Goal: Task Accomplishment & Management: Manage account settings

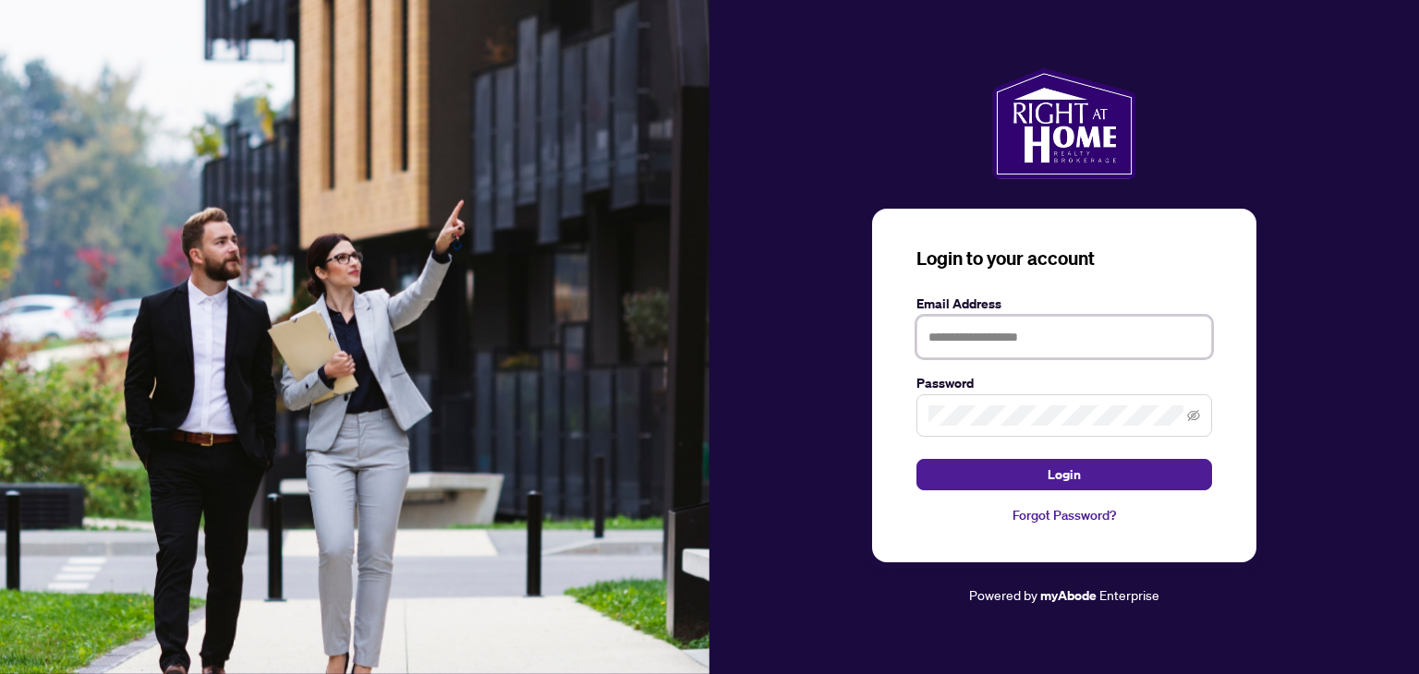
click at [965, 327] on input "text" at bounding box center [1065, 337] width 296 height 43
type input "**********"
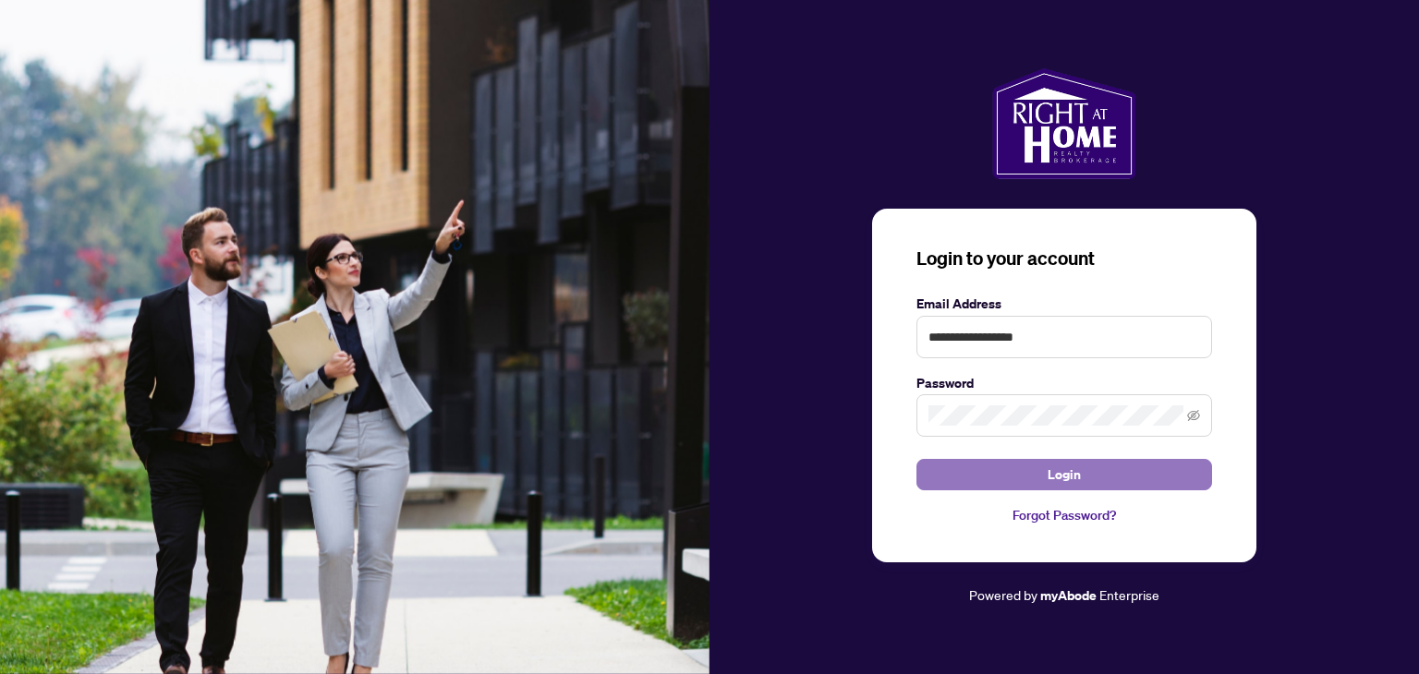
click at [1039, 479] on button "Login" at bounding box center [1065, 474] width 296 height 31
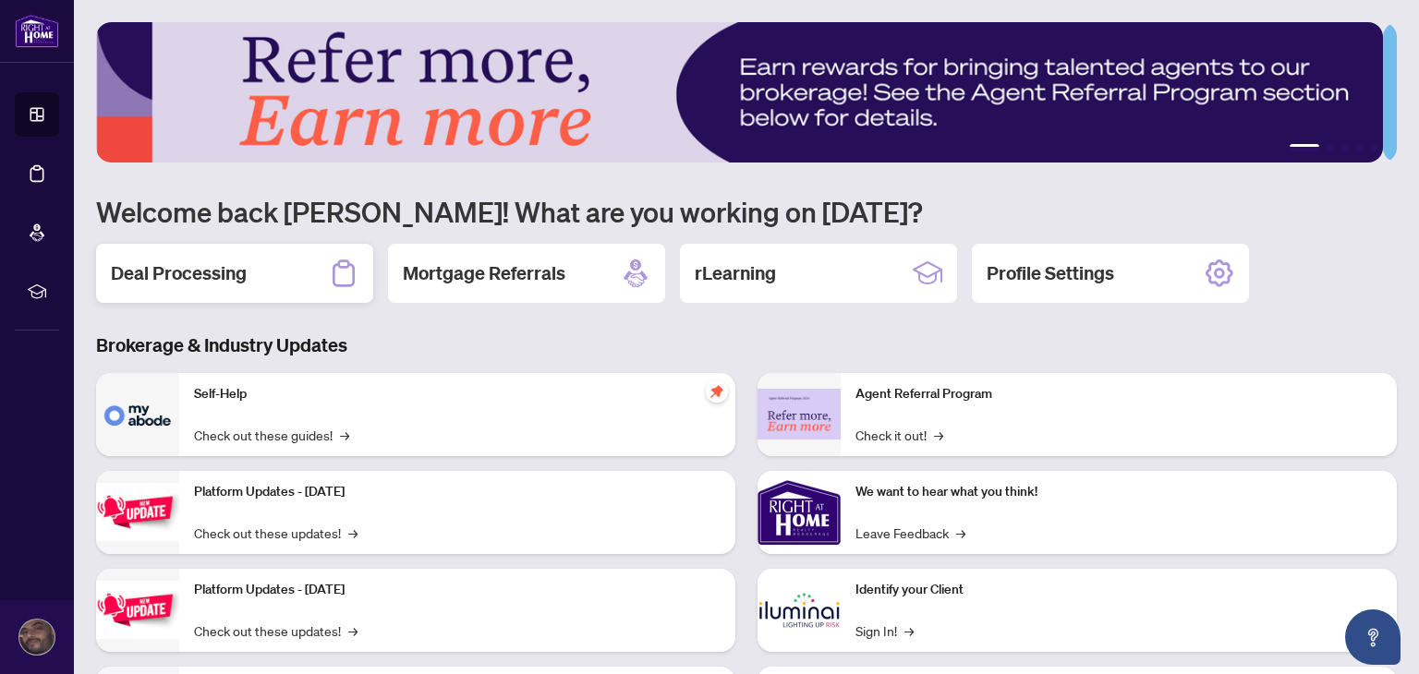
click at [159, 285] on div "Deal Processing" at bounding box center [234, 273] width 277 height 59
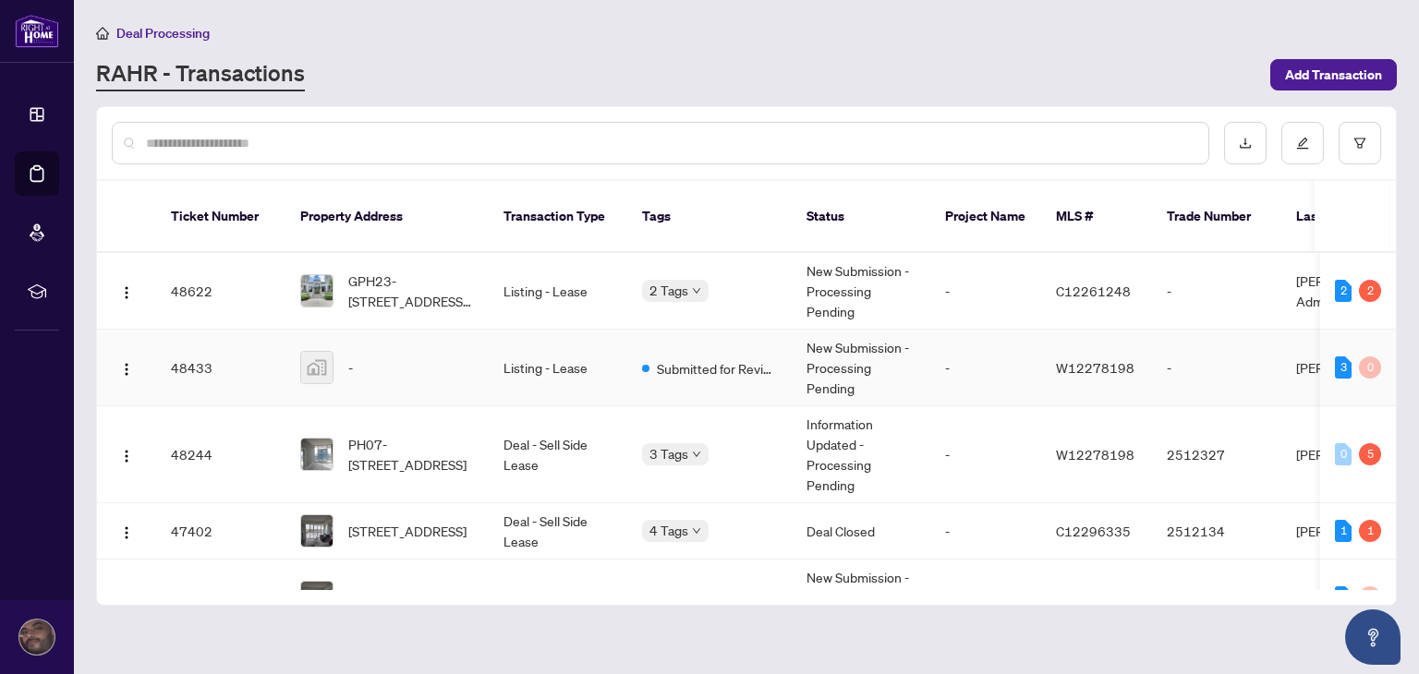
click at [699, 358] on td "Submitted for Review" at bounding box center [709, 368] width 164 height 77
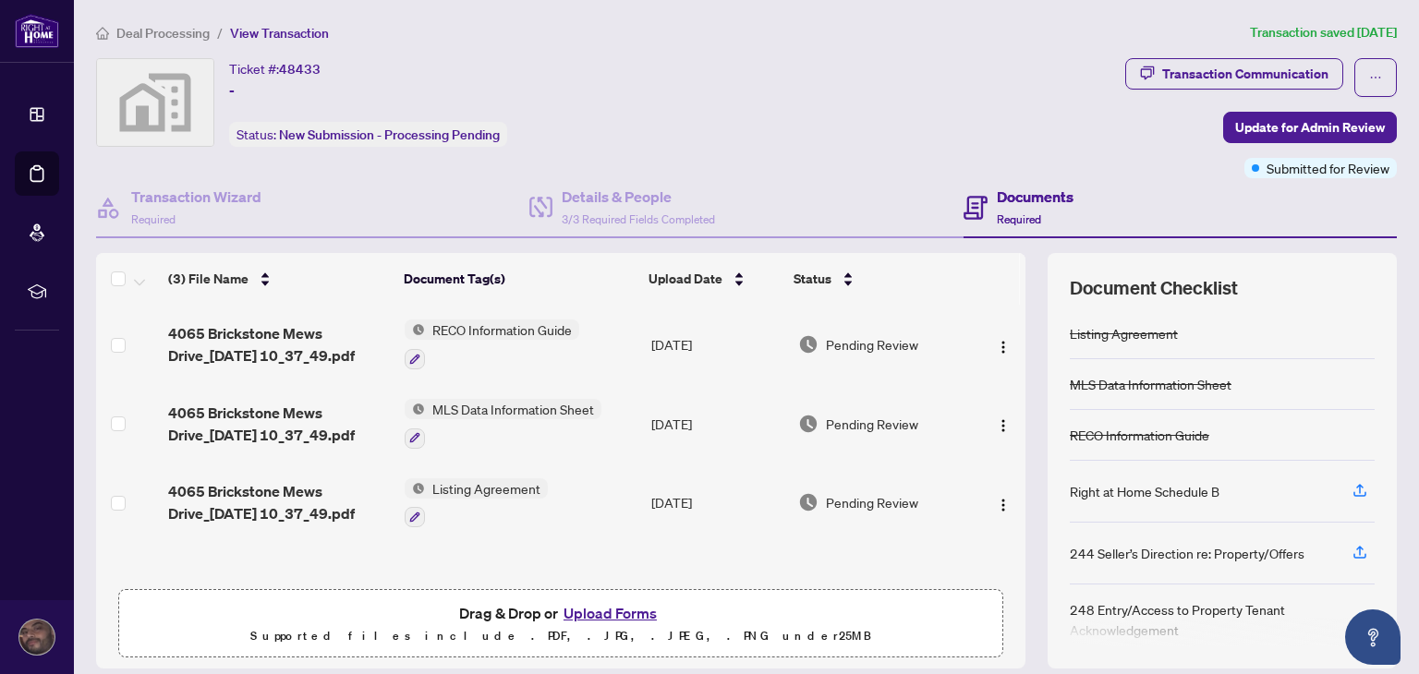
click at [1003, 213] on span "Required" at bounding box center [1019, 220] width 44 height 14
click at [1245, 65] on div "Transaction Communication" at bounding box center [1245, 74] width 166 height 30
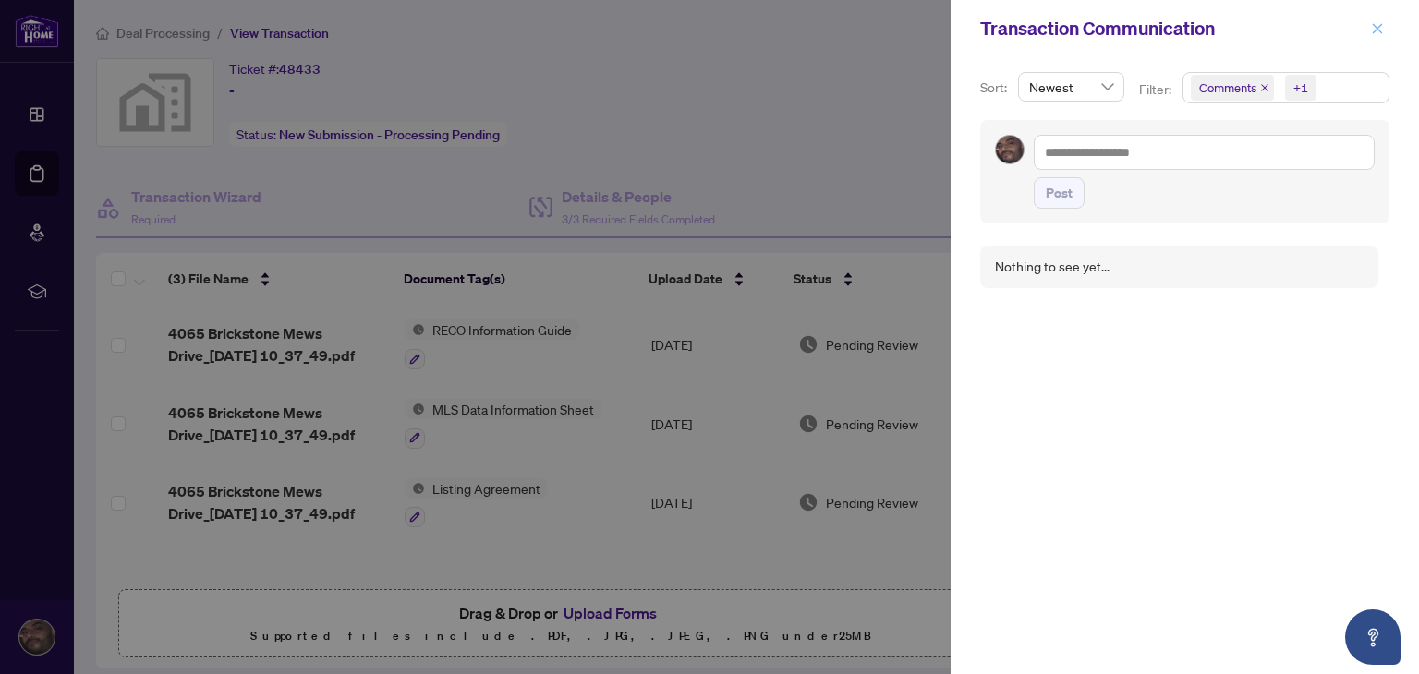
click at [1371, 28] on icon "close" at bounding box center [1377, 28] width 13 height 13
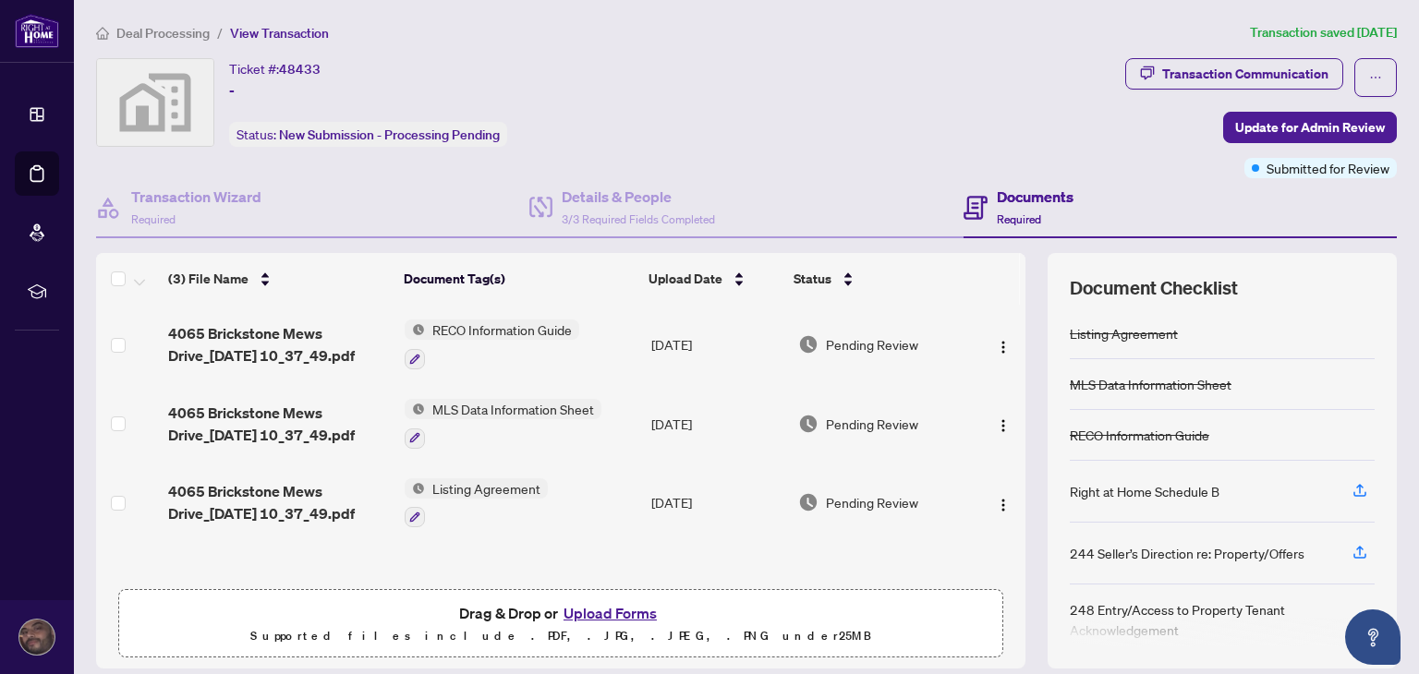
click at [1020, 277] on th at bounding box center [1023, 279] width 6 height 52
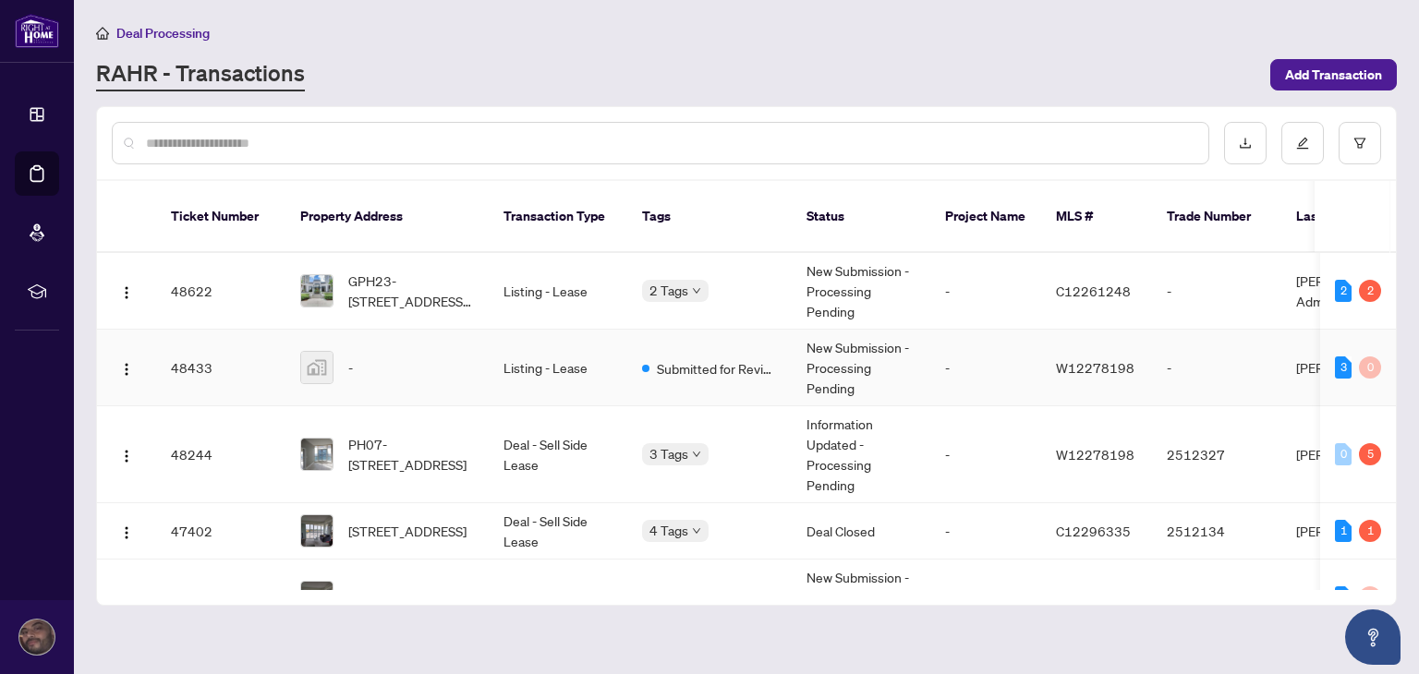
click at [397, 351] on div "-" at bounding box center [387, 367] width 174 height 33
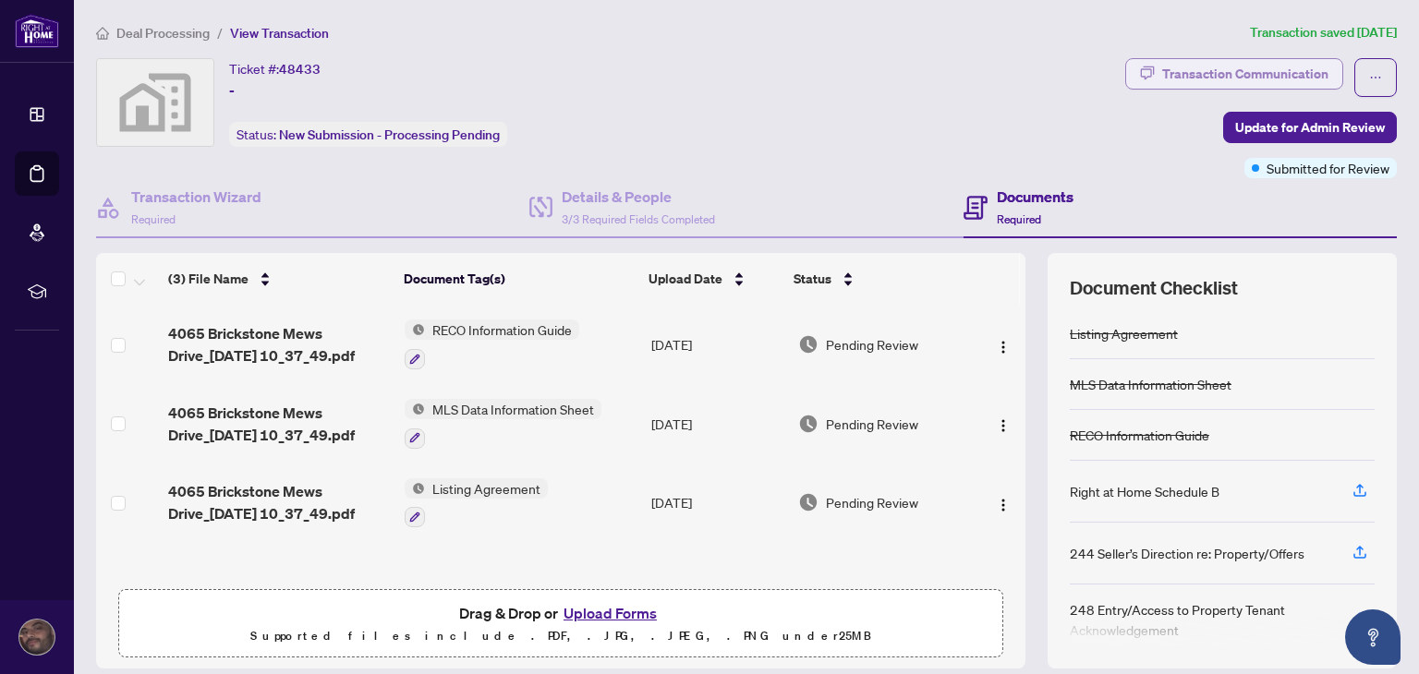
click at [1173, 80] on div "Transaction Communication" at bounding box center [1245, 74] width 166 height 30
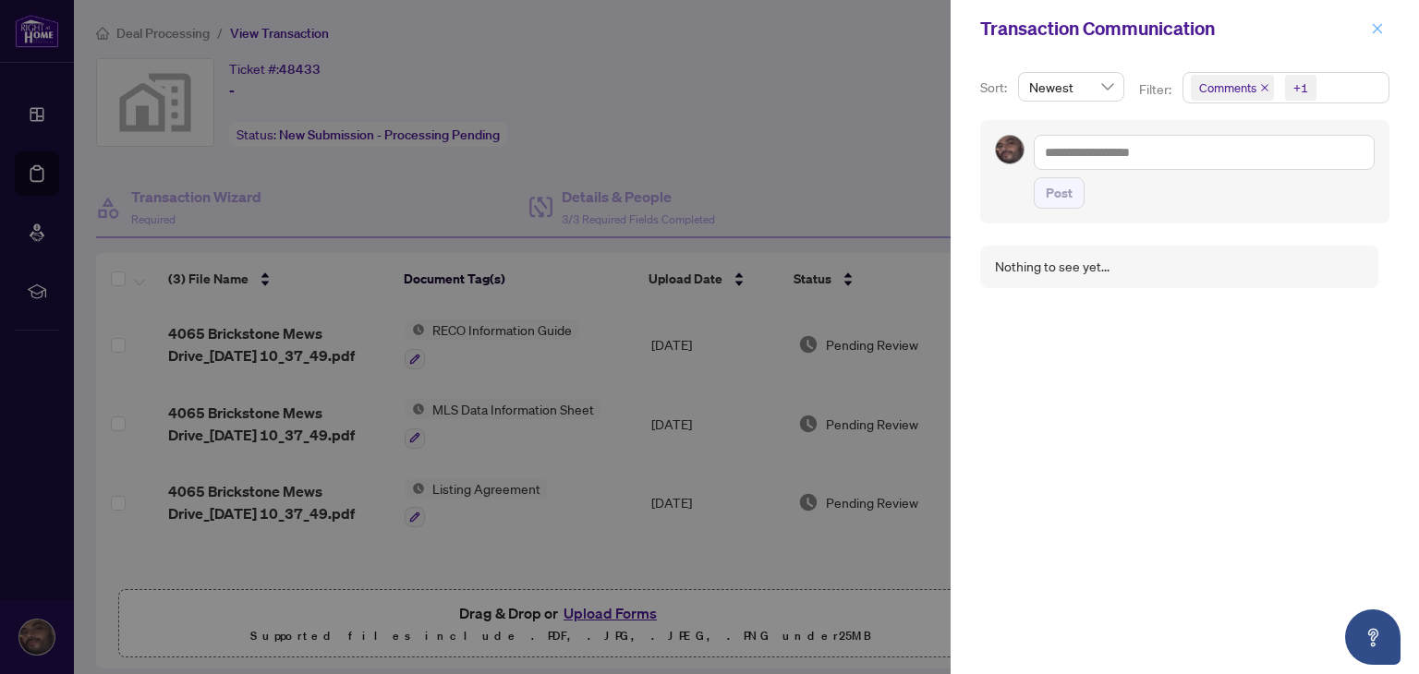
click at [1382, 27] on icon "close" at bounding box center [1377, 28] width 13 height 13
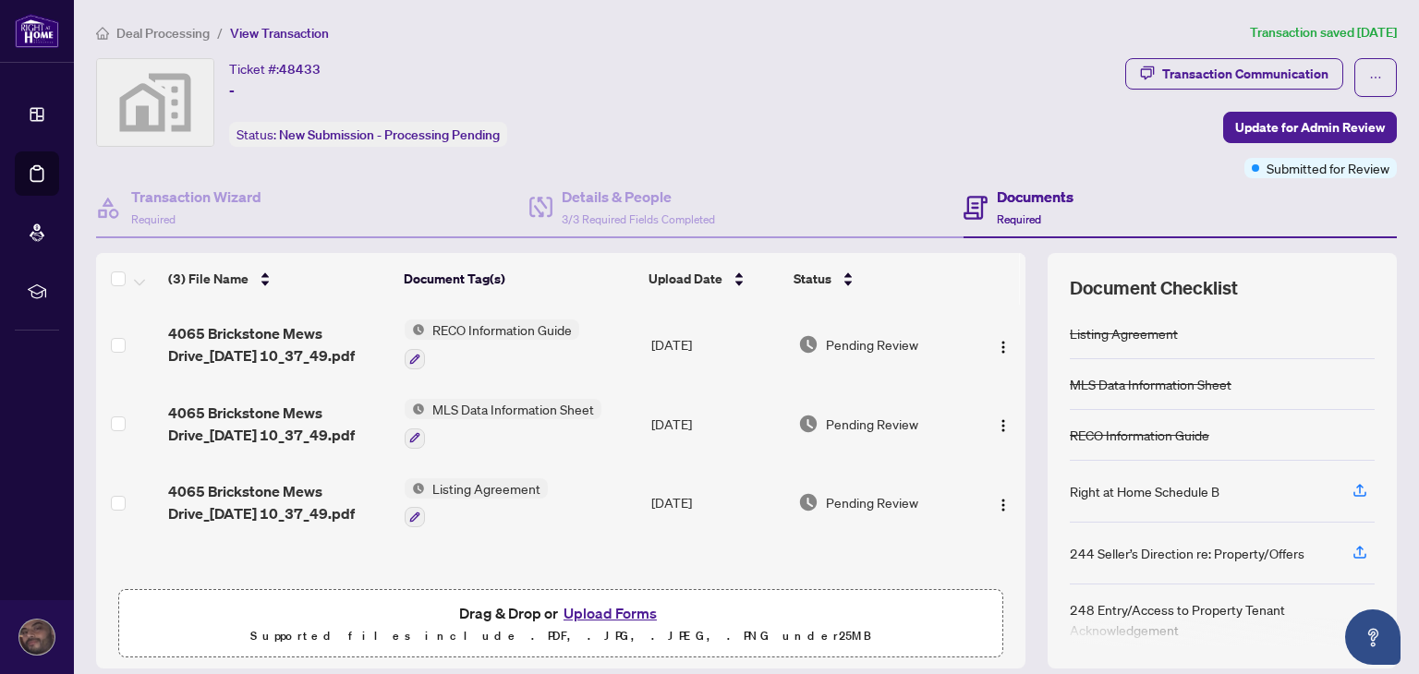
click at [1020, 282] on th at bounding box center [1023, 279] width 6 height 52
click at [1002, 208] on div "Documents Required" at bounding box center [1035, 207] width 77 height 43
click at [1169, 76] on div "Transaction Communication" at bounding box center [1245, 74] width 166 height 30
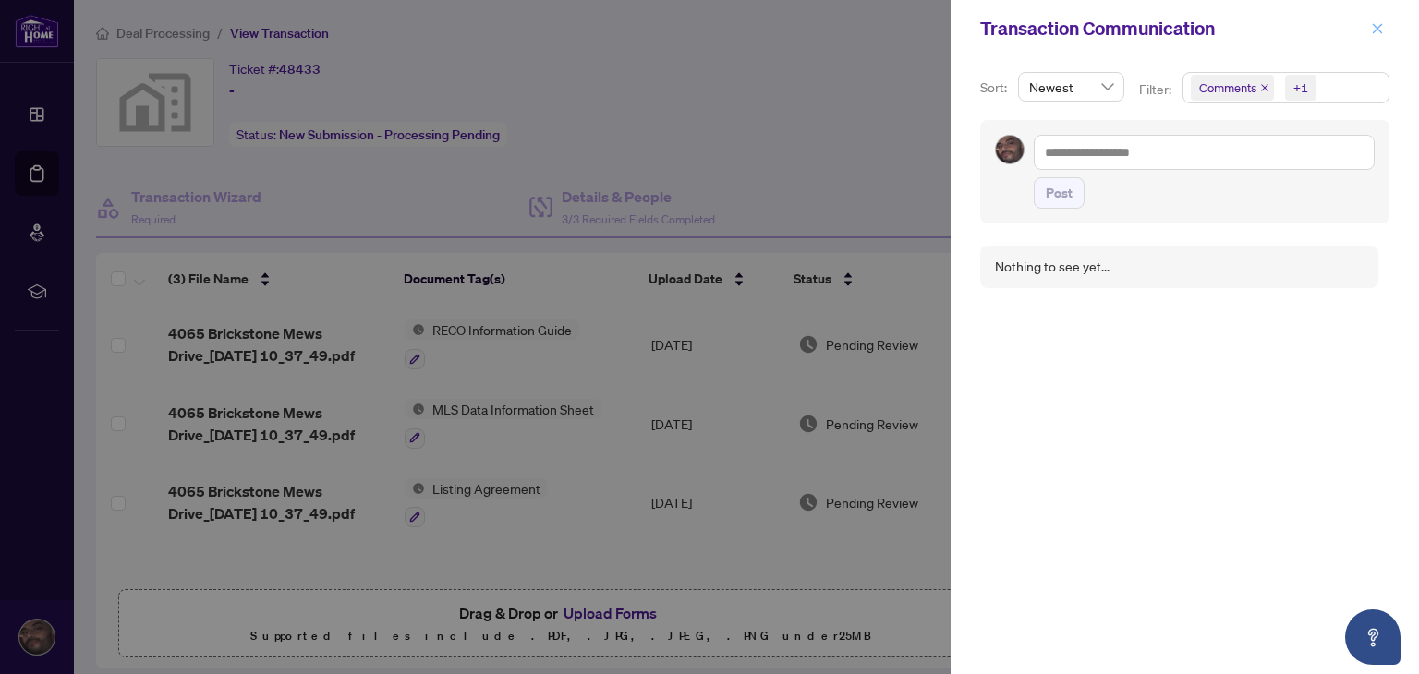
click at [1383, 30] on icon "close" at bounding box center [1377, 28] width 13 height 13
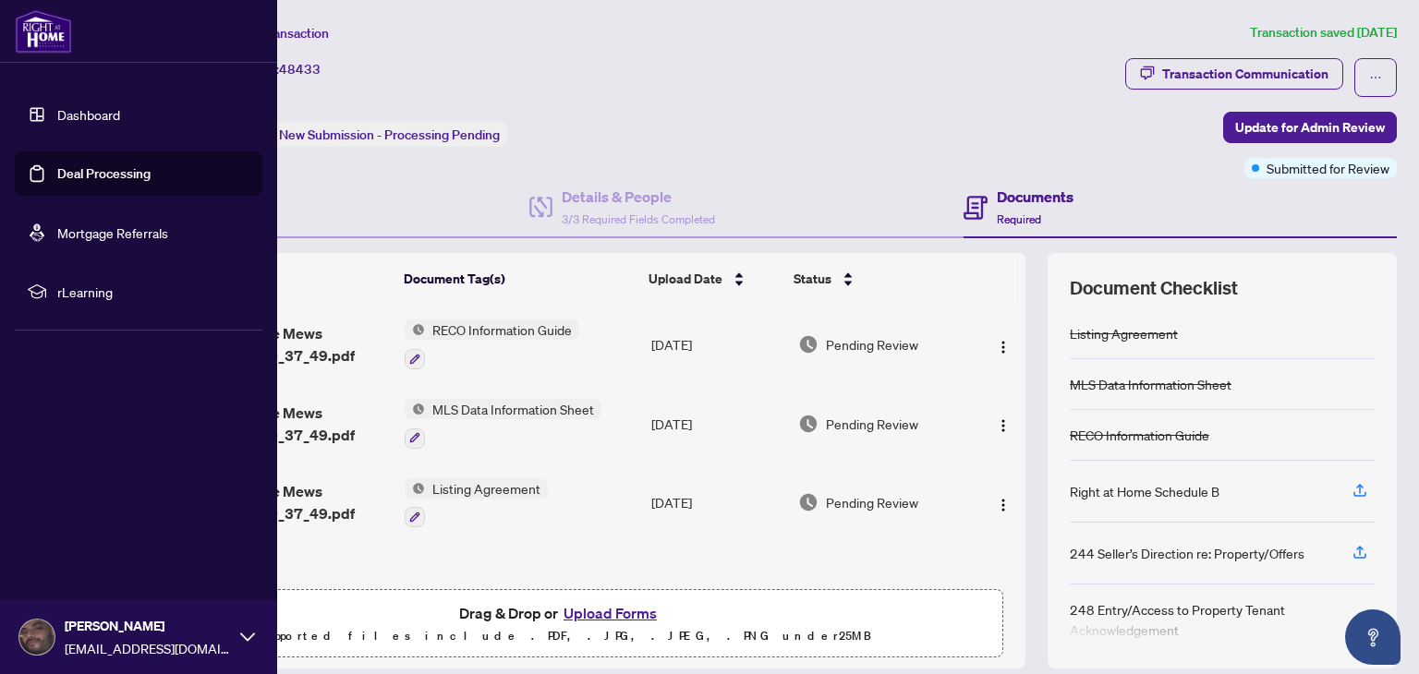
click at [87, 176] on link "Deal Processing" at bounding box center [103, 173] width 93 height 17
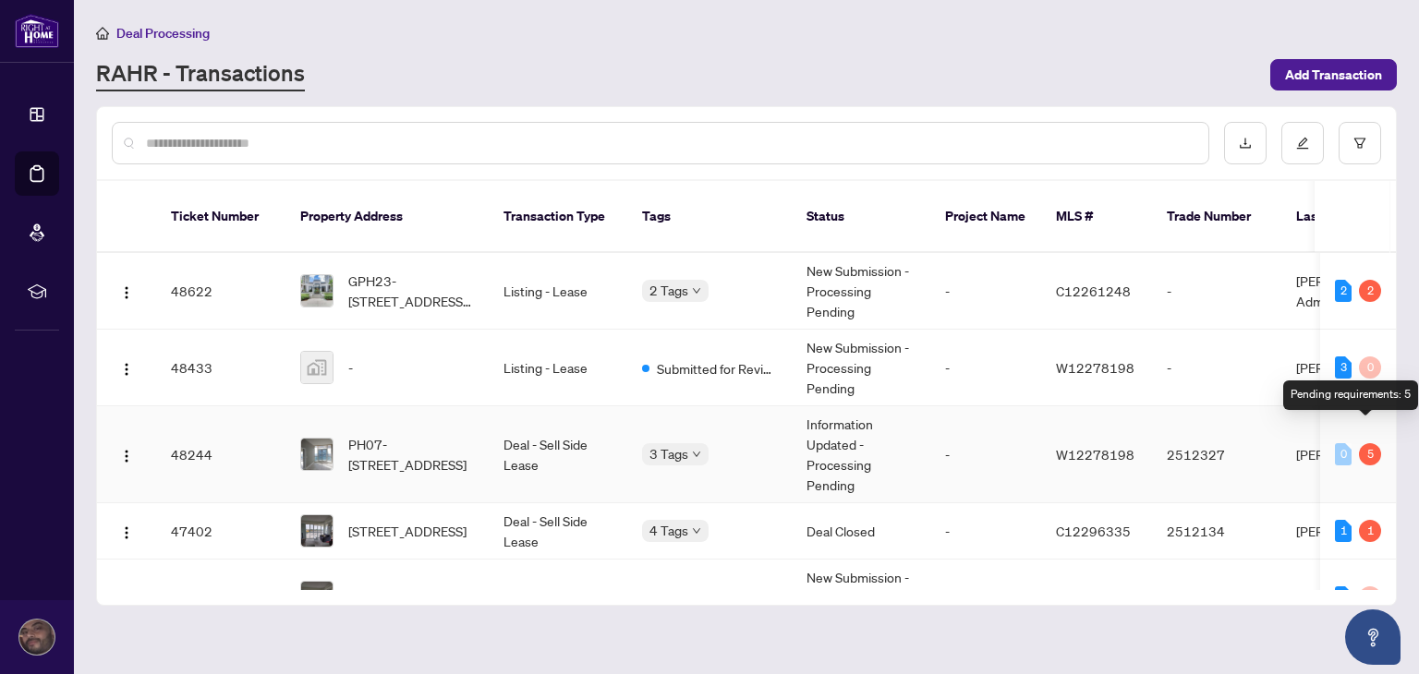
click at [1363, 444] on div "5" at bounding box center [1370, 455] width 22 height 22
click at [1335, 444] on div "0" at bounding box center [1343, 455] width 17 height 22
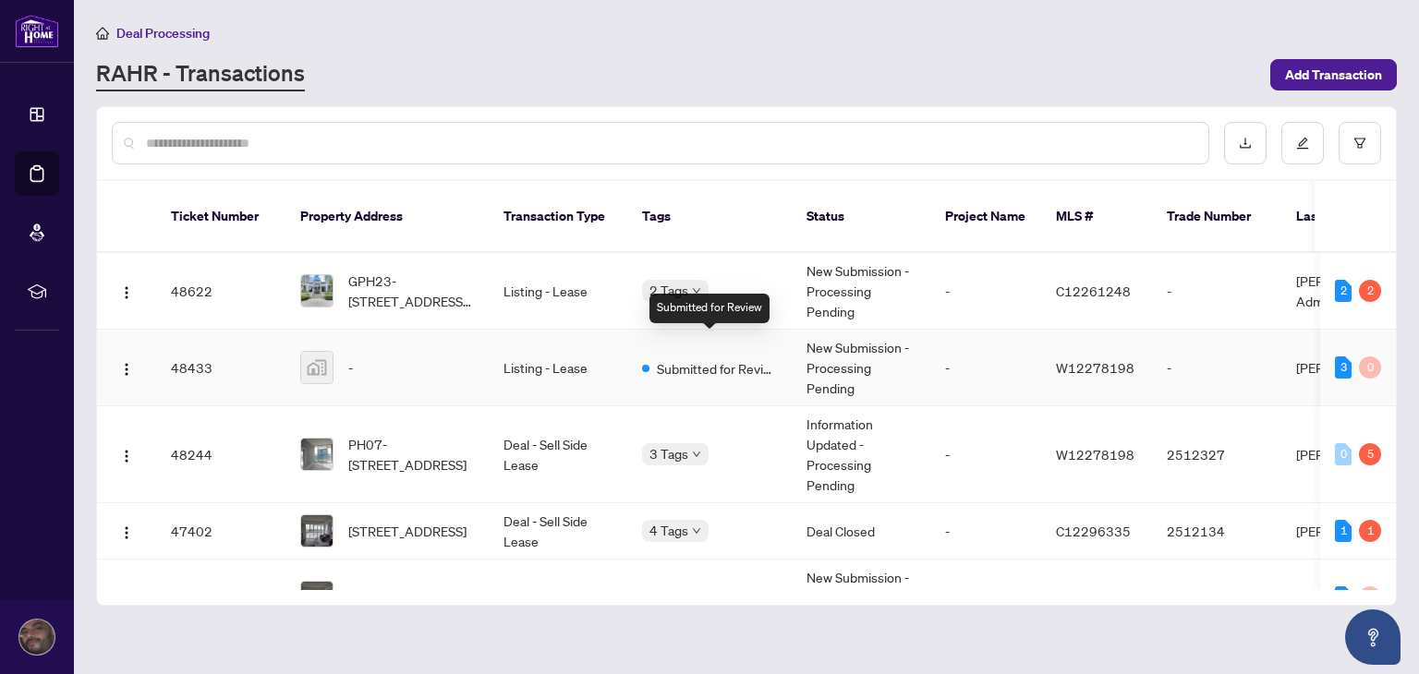
click at [689, 358] on span "Submitted for Review" at bounding box center [717, 368] width 120 height 20
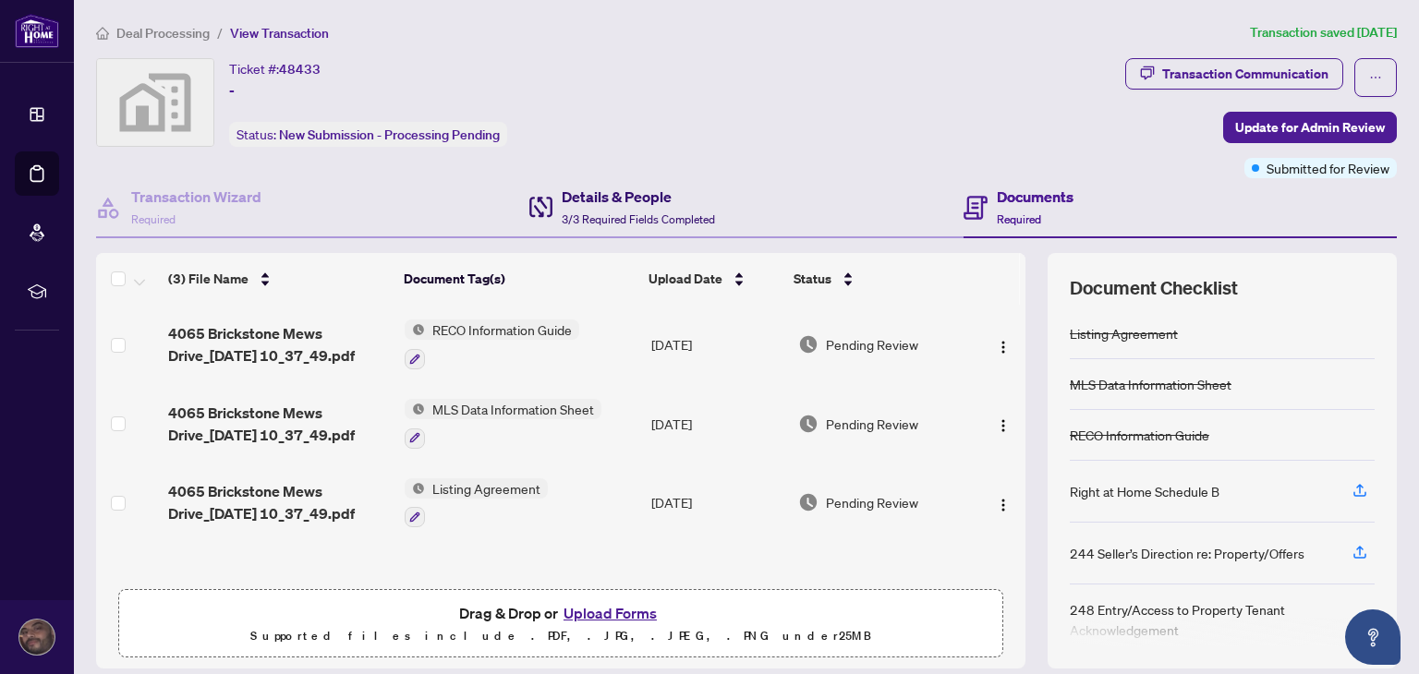
click at [606, 195] on h4 "Details & People" at bounding box center [638, 197] width 153 height 22
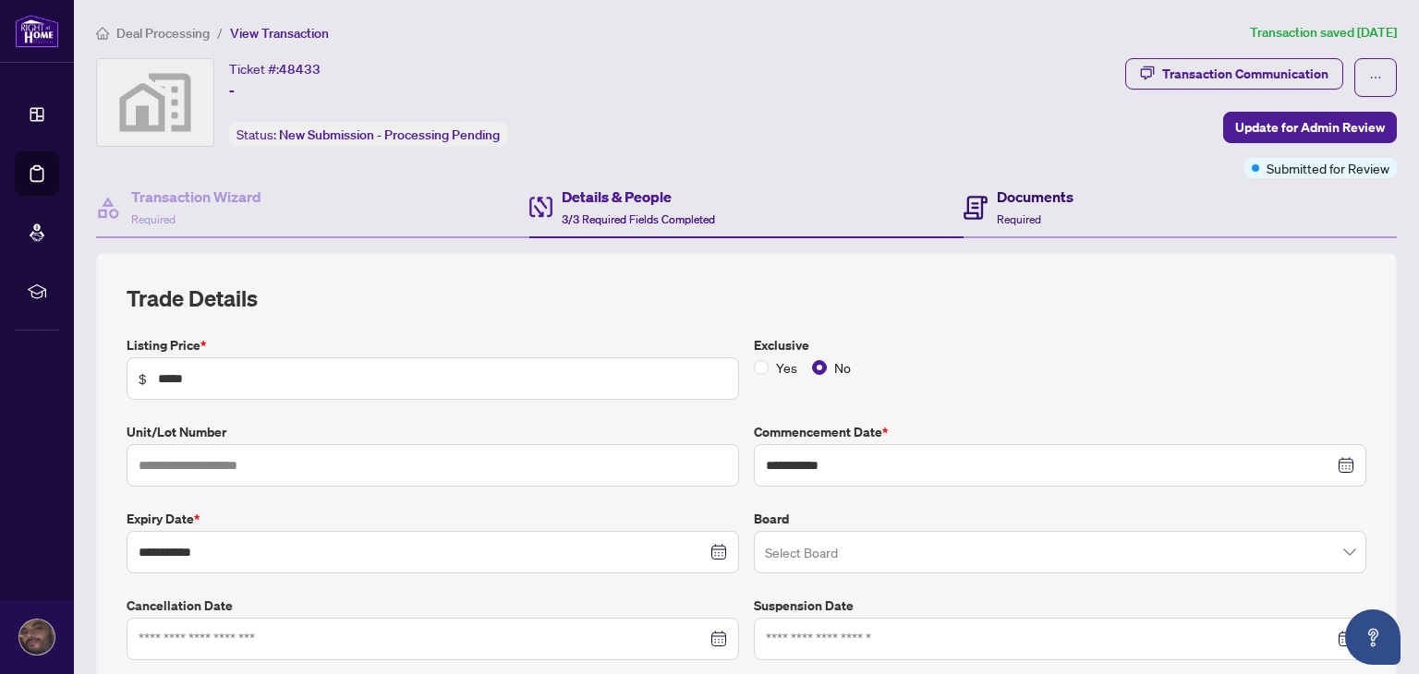
click at [1011, 202] on h4 "Documents" at bounding box center [1035, 197] width 77 height 22
